Goal: Obtain resource: Download file/media

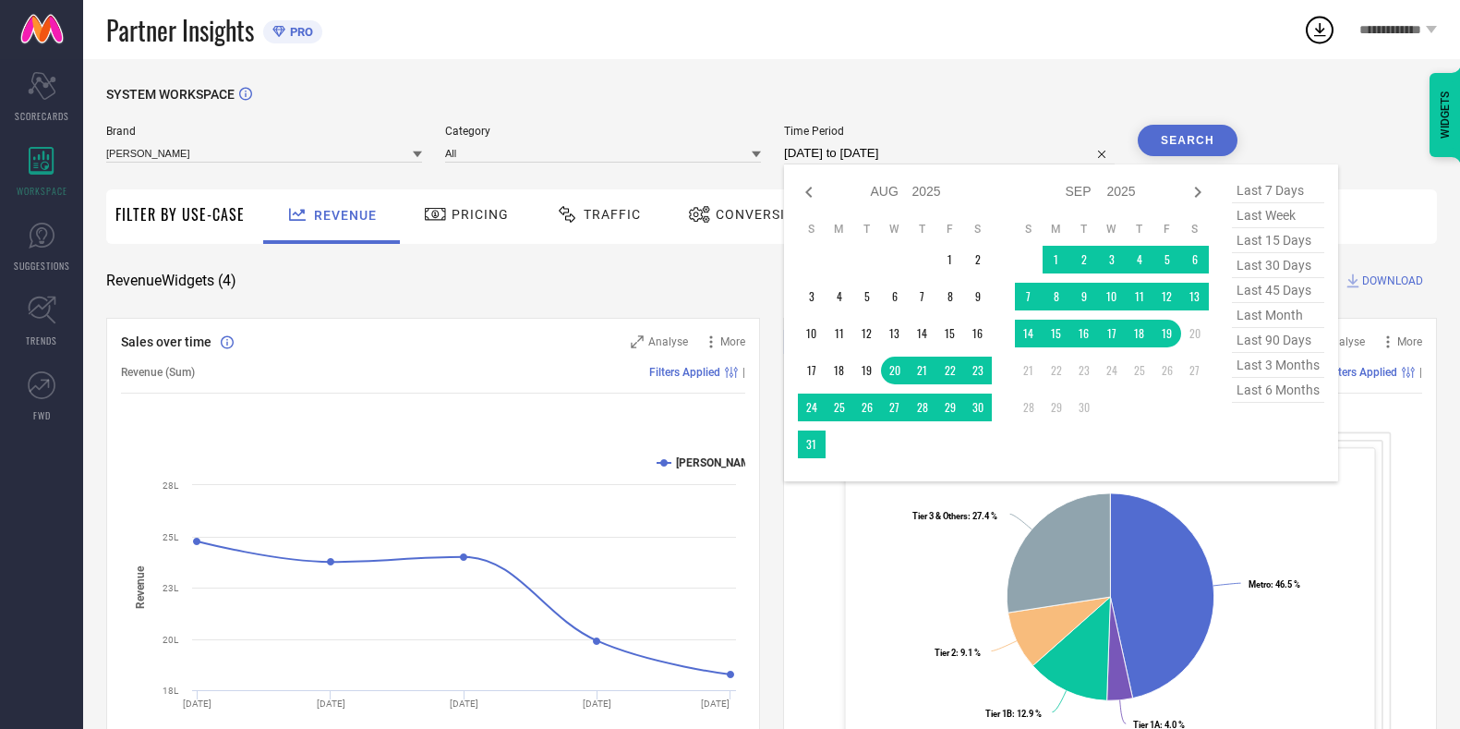
select select "7"
select select "2025"
select select "8"
select select "2025"
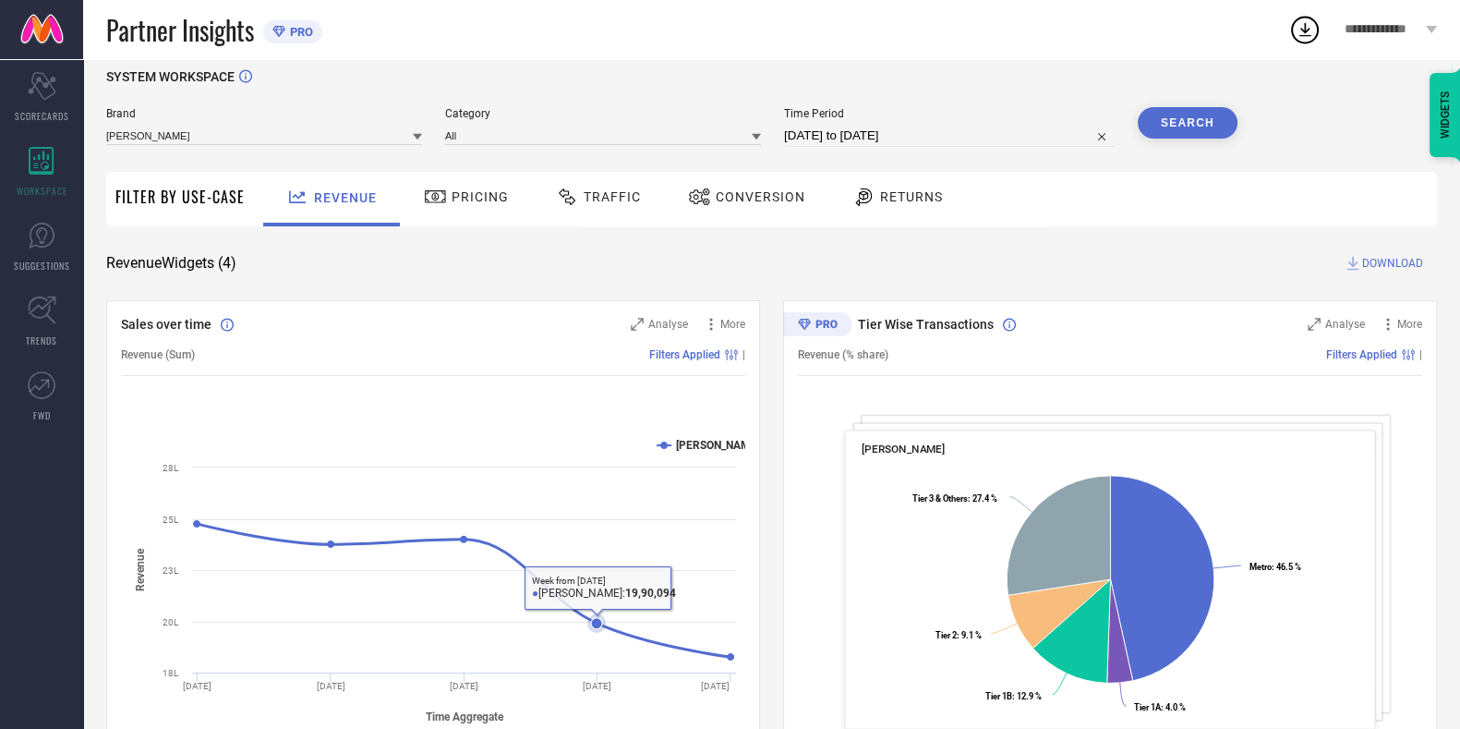
scroll to position [15, 0]
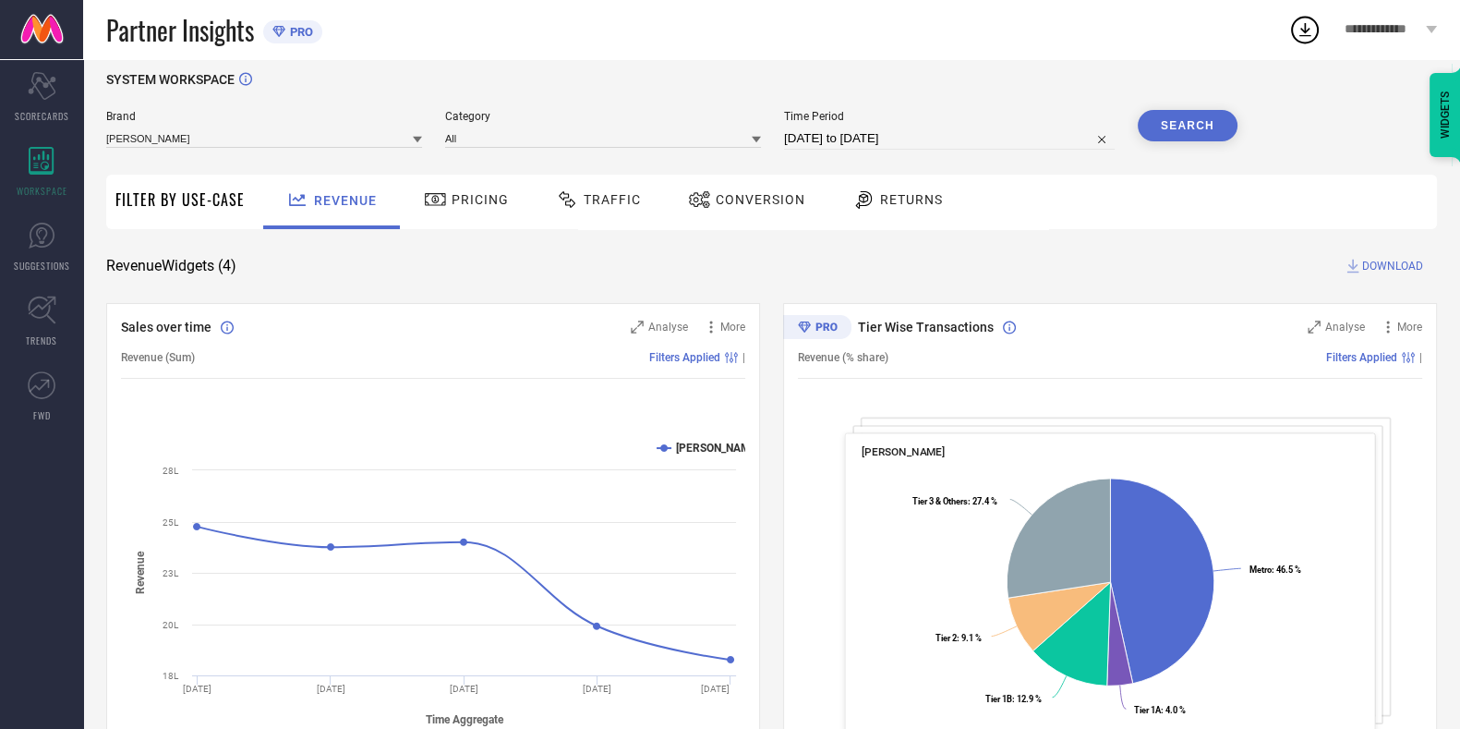
click at [609, 211] on div "Traffic" at bounding box center [598, 199] width 94 height 31
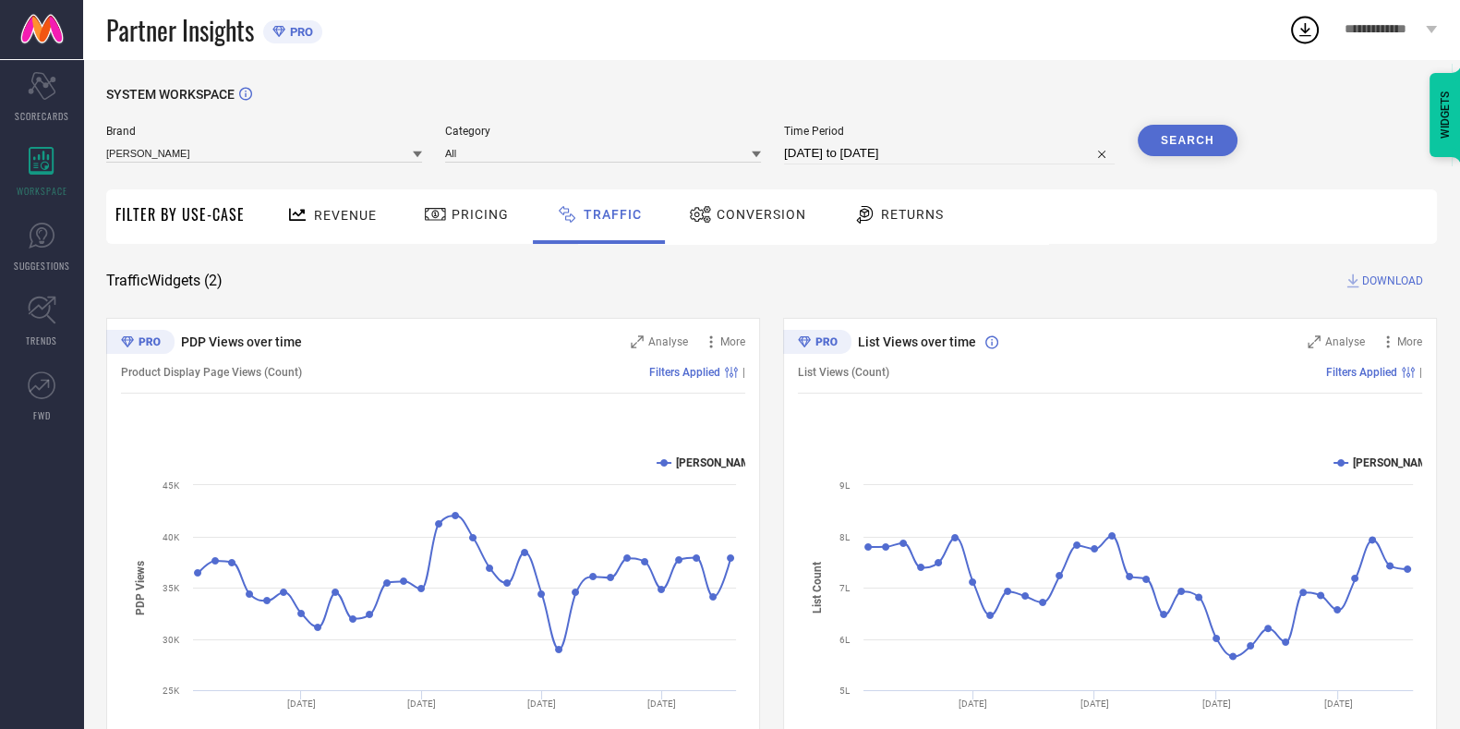
click at [899, 274] on div "Traffic Widgets ( 2 ) DOWNLOAD" at bounding box center [771, 280] width 1331 height 18
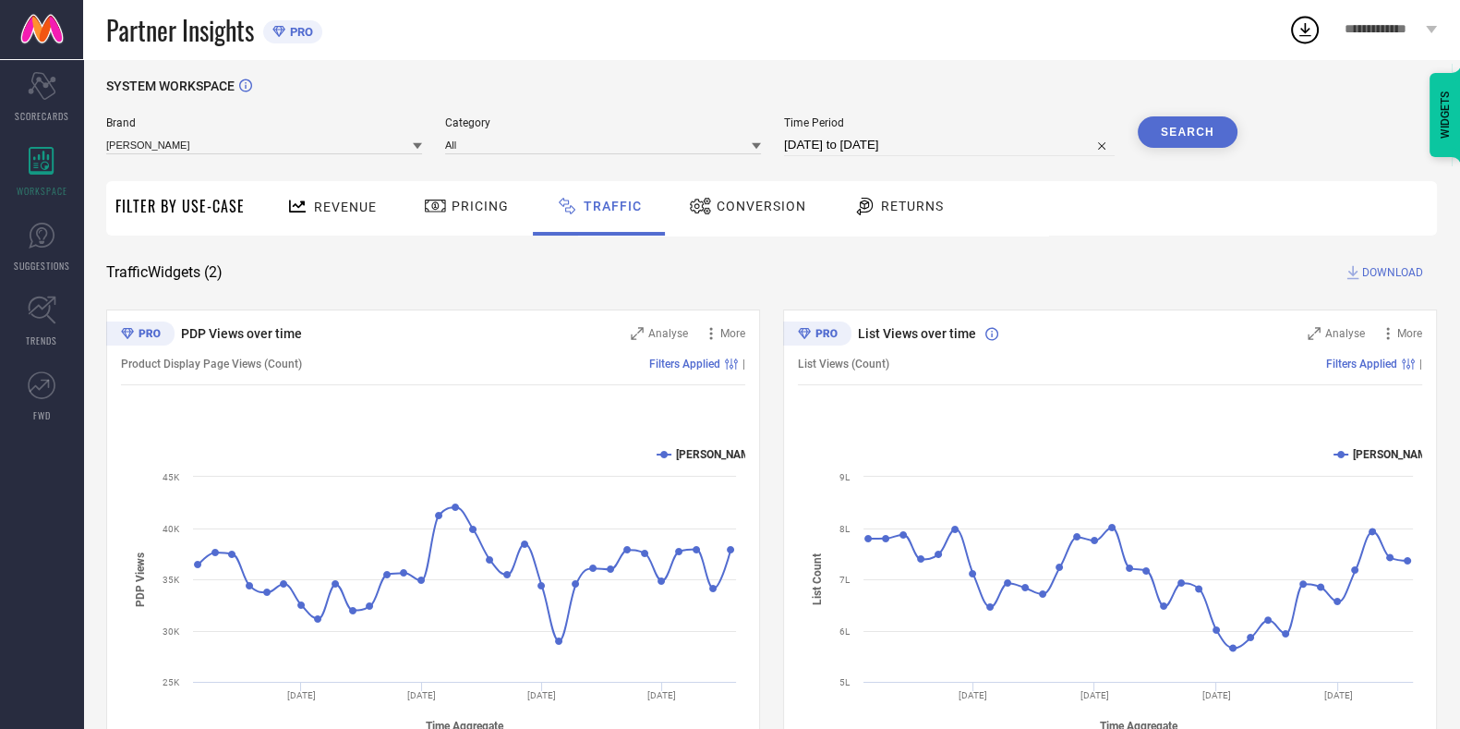
scroll to position [9, 0]
click at [1002, 275] on div "Traffic Widgets ( 2 ) DOWNLOAD" at bounding box center [771, 271] width 1331 height 18
